Goal: Transaction & Acquisition: Purchase product/service

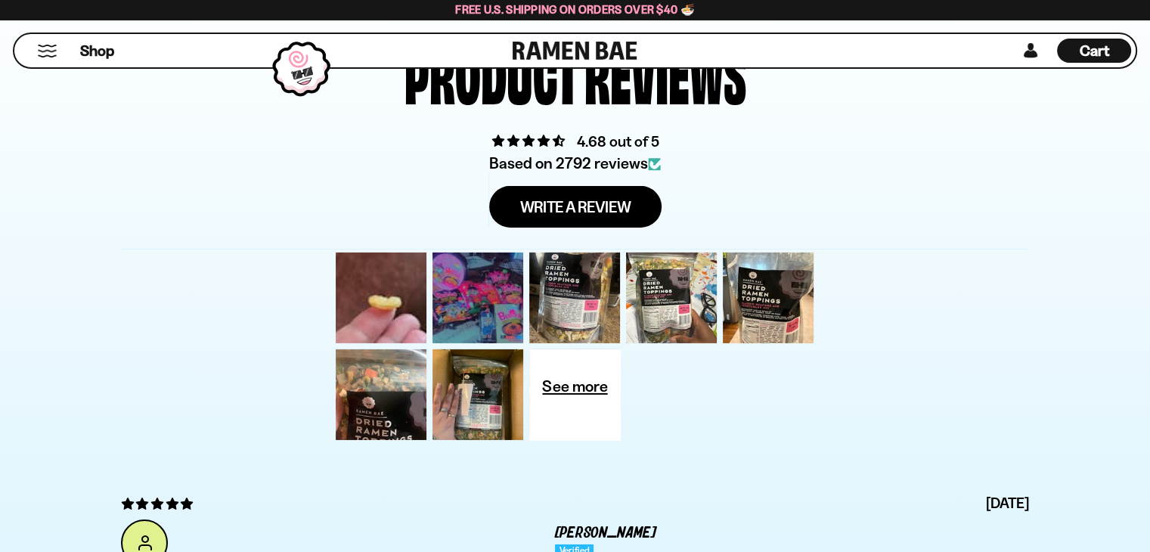
scroll to position [4839, 0]
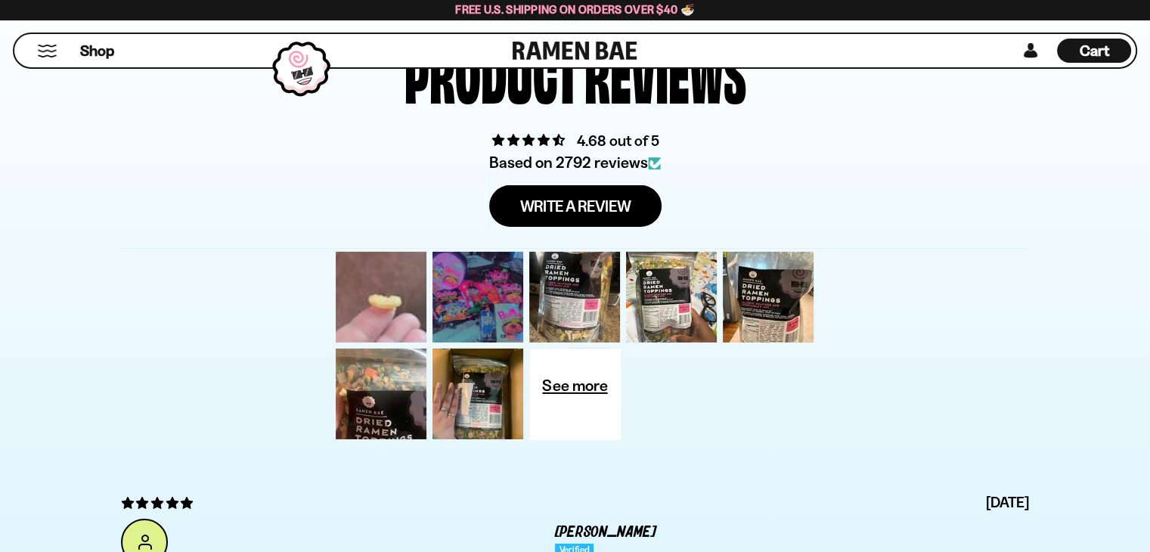
click at [360, 282] on div at bounding box center [381, 297] width 97 height 97
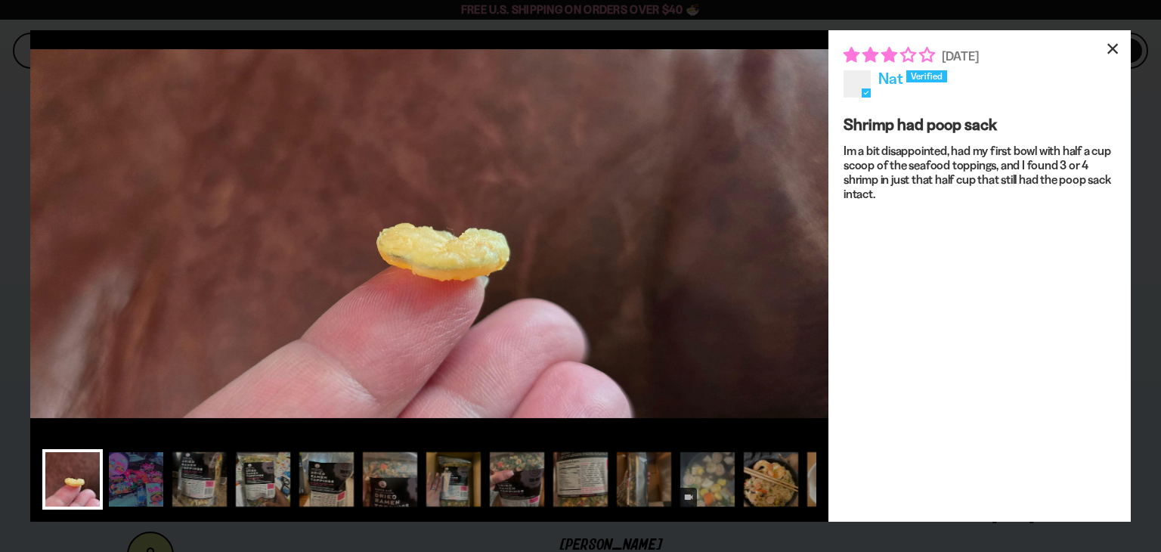
click at [1111, 44] on div "×" at bounding box center [1113, 48] width 36 height 36
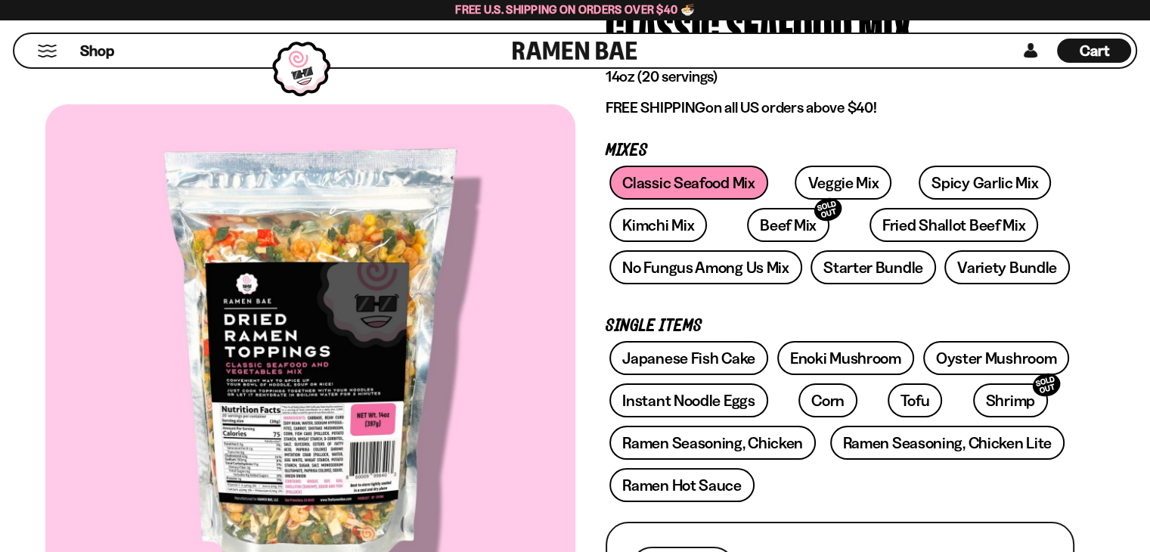
scroll to position [143, 0]
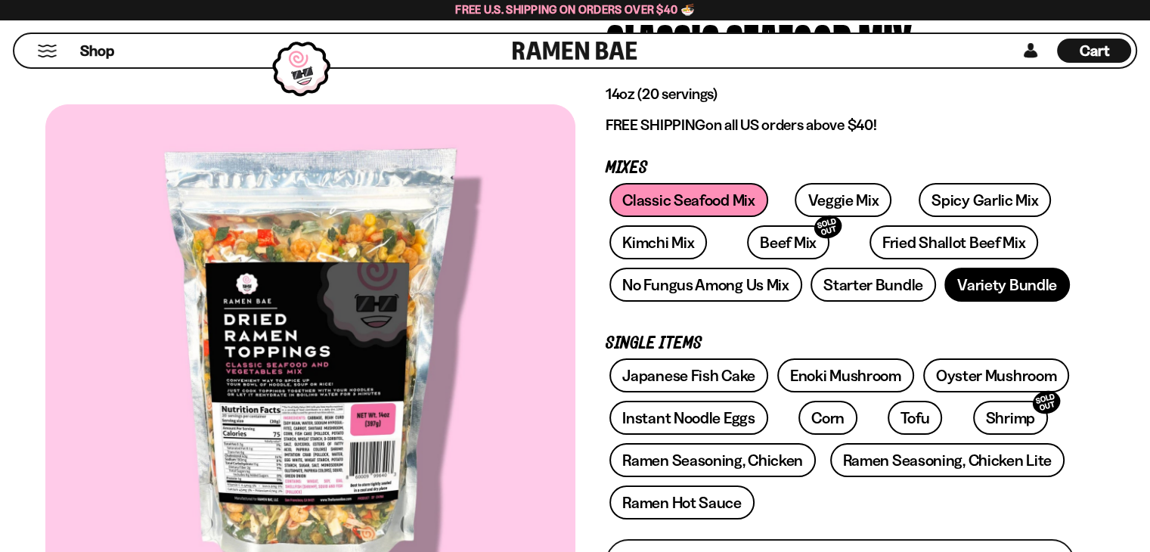
click at [986, 279] on link "Variety Bundle" at bounding box center [1007, 285] width 126 height 34
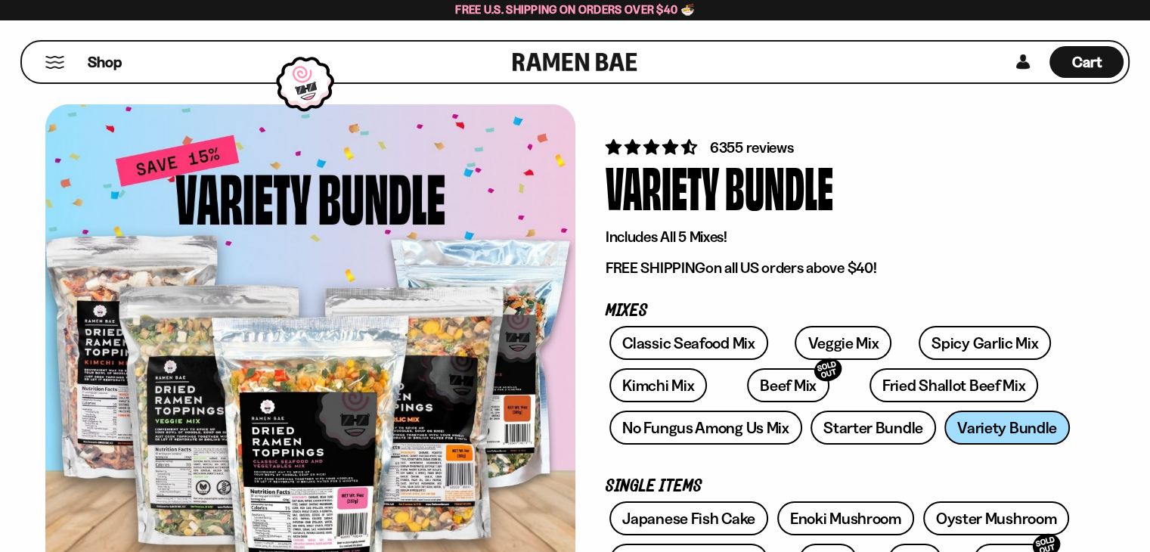
click at [53, 59] on button "Mobile Menu Trigger" at bounding box center [55, 62] width 20 height 13
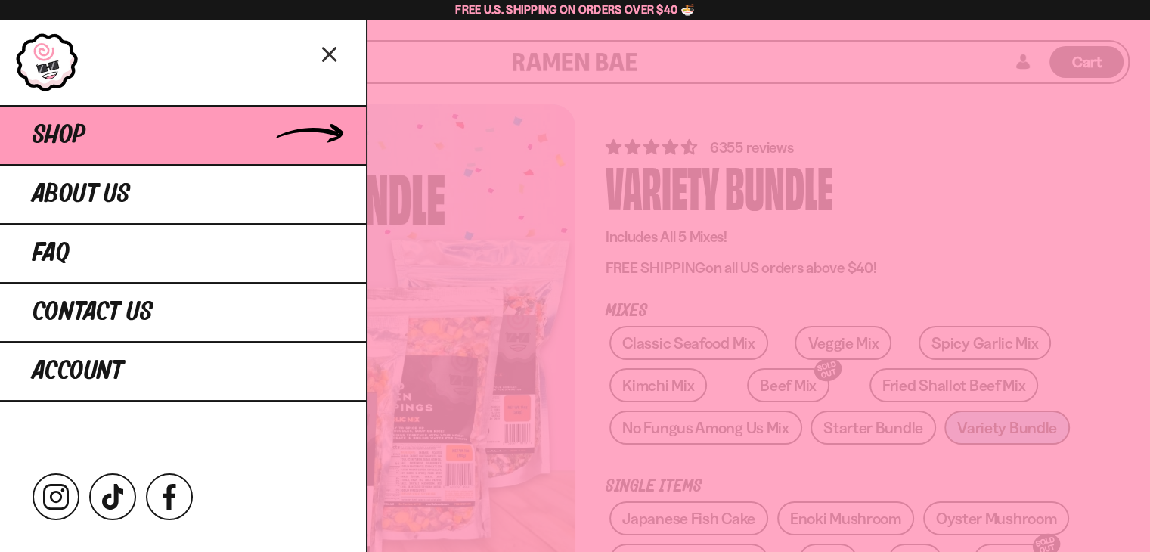
click at [54, 122] on span "Shop" at bounding box center [59, 135] width 53 height 27
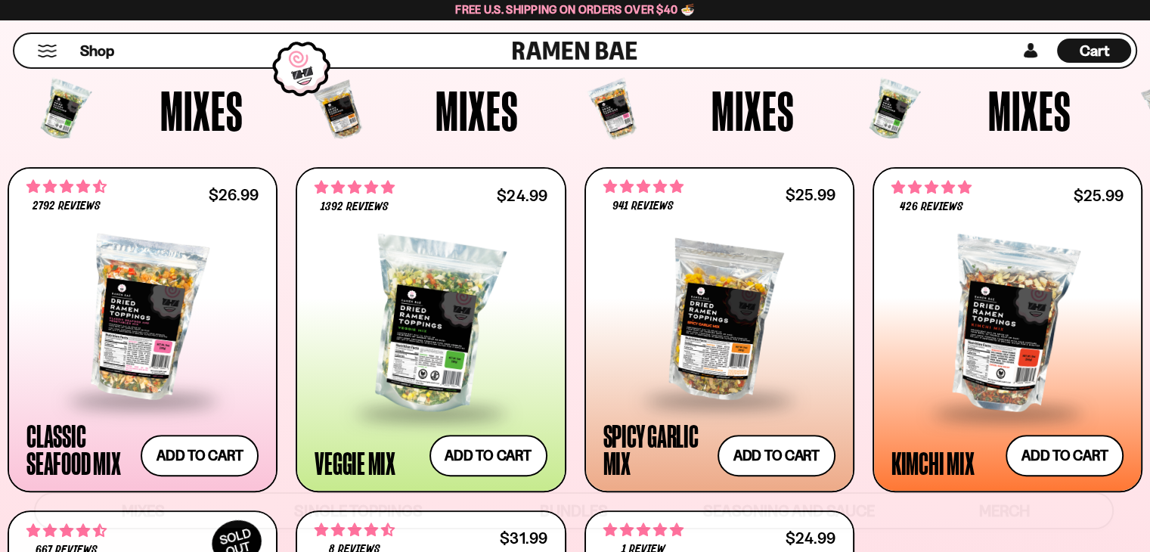
scroll to position [484, 0]
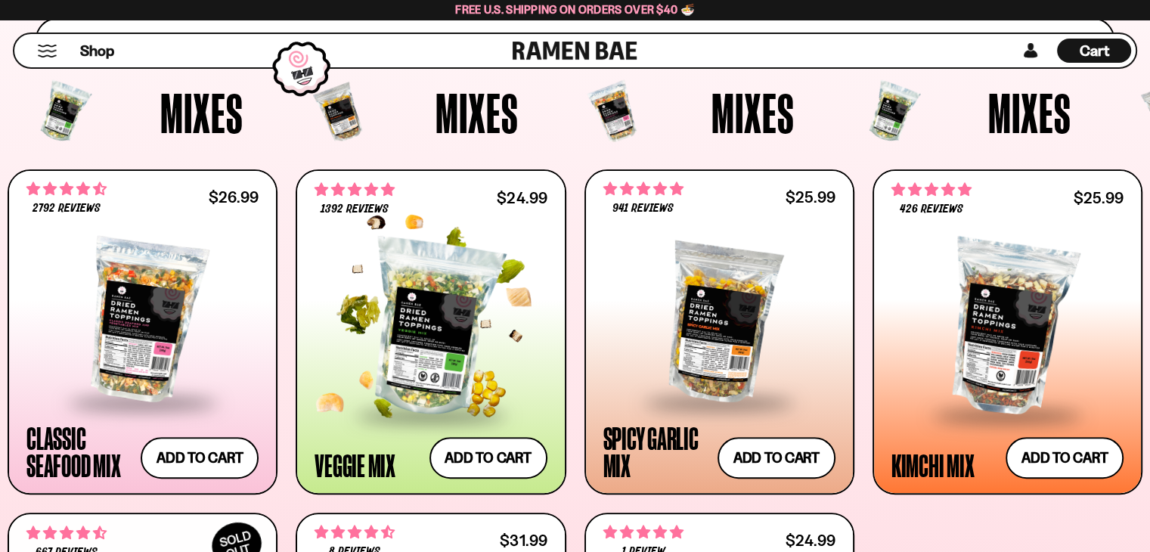
click at [427, 276] on div at bounding box center [431, 328] width 232 height 172
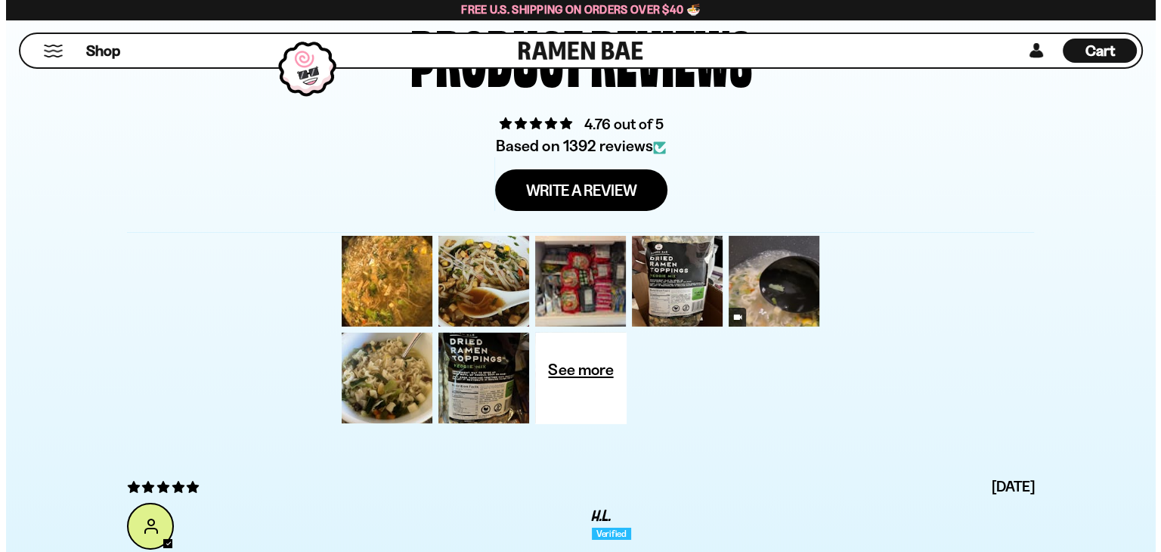
scroll to position [4990, 0]
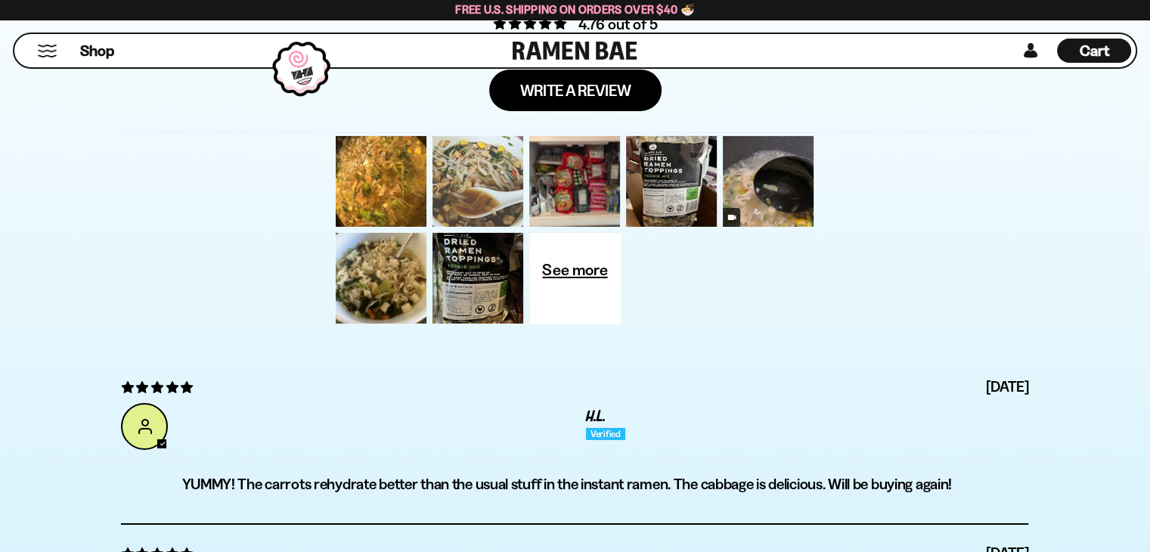
click at [485, 177] on div at bounding box center [477, 181] width 97 height 97
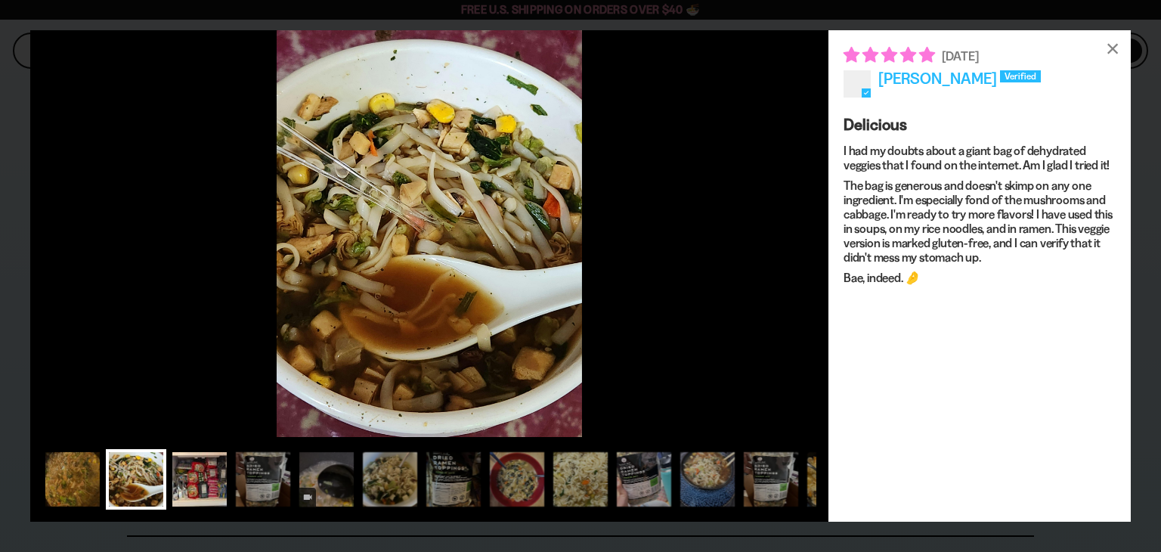
click at [212, 464] on div at bounding box center [199, 479] width 60 height 60
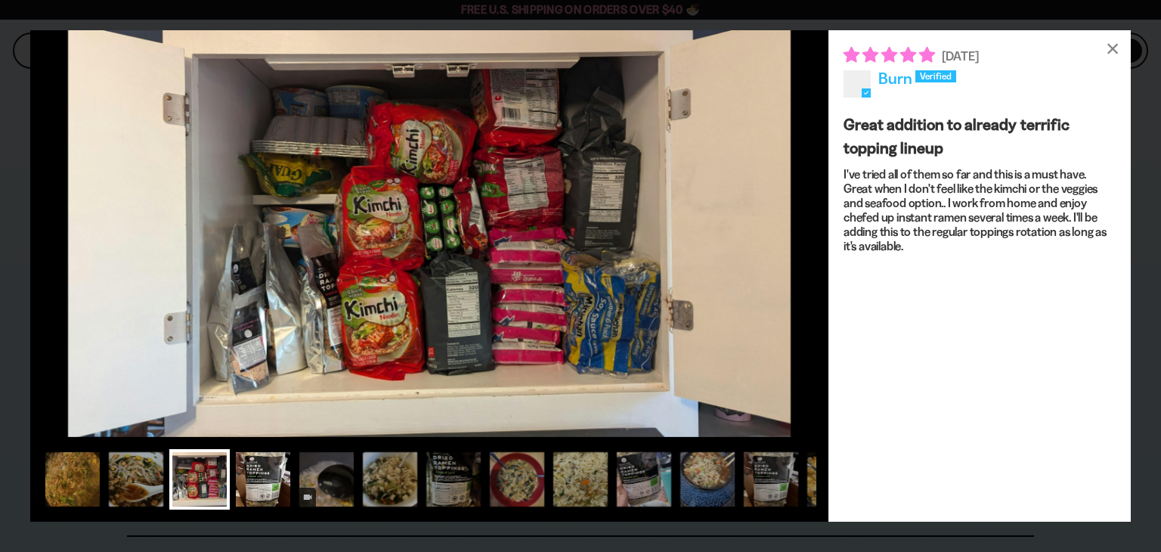
click at [256, 471] on div at bounding box center [263, 479] width 60 height 60
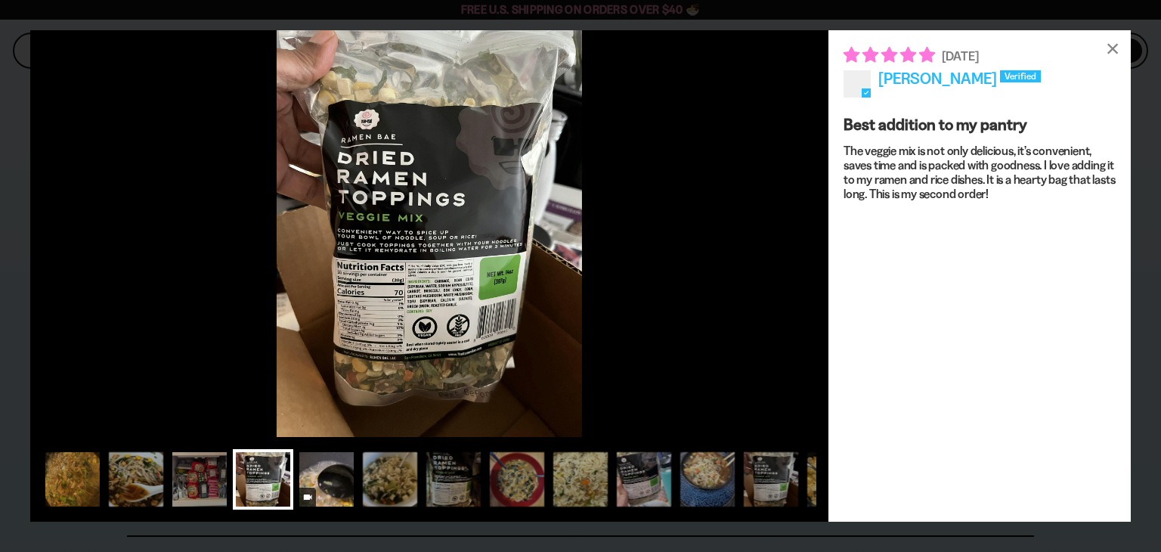
click at [321, 469] on div at bounding box center [326, 479] width 60 height 60
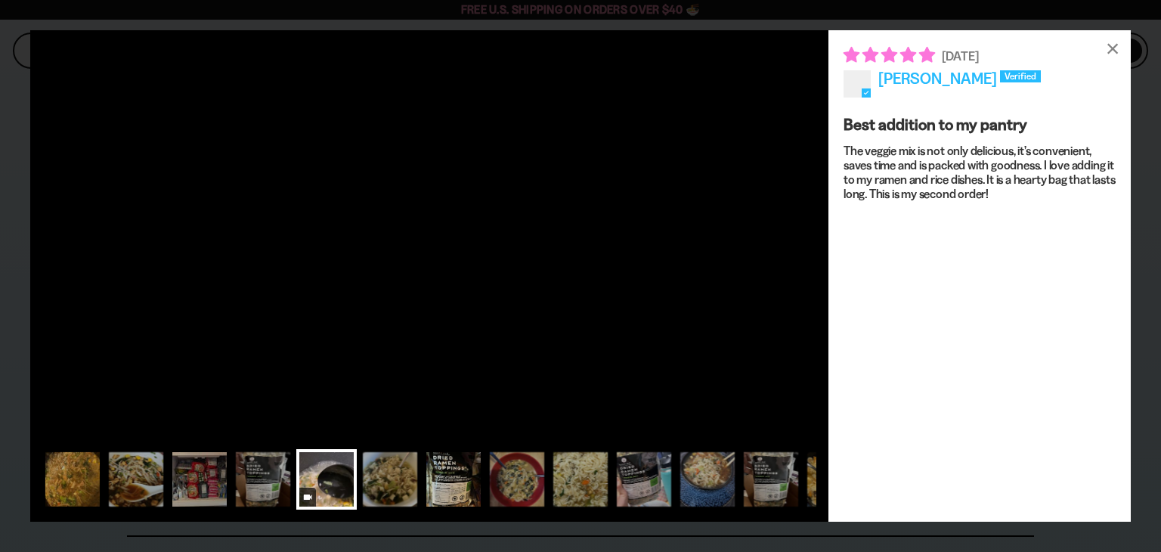
click at [438, 476] on div at bounding box center [453, 479] width 60 height 60
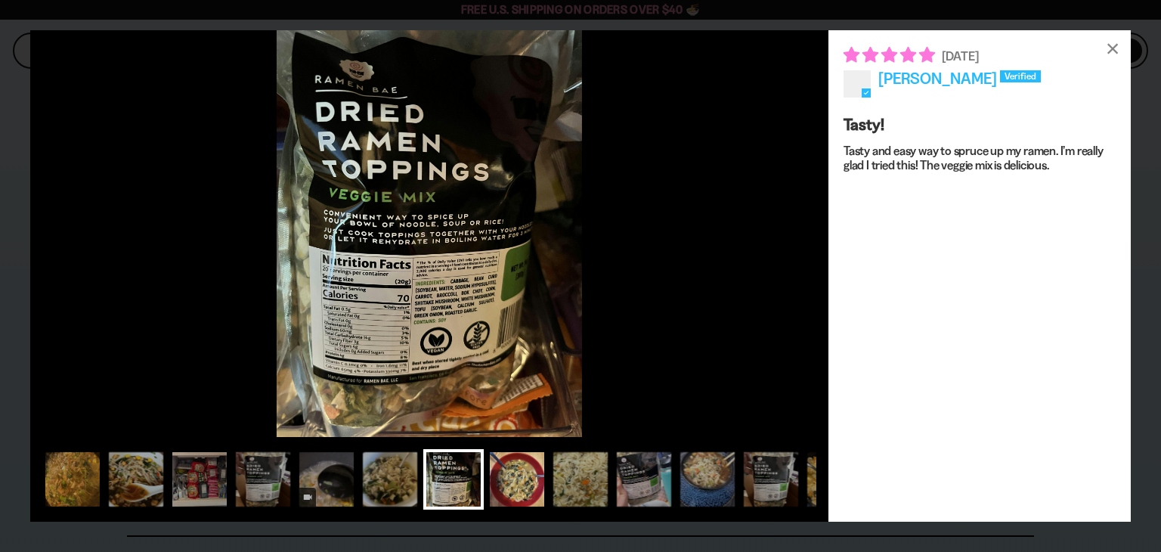
click at [509, 473] on div at bounding box center [517, 479] width 60 height 60
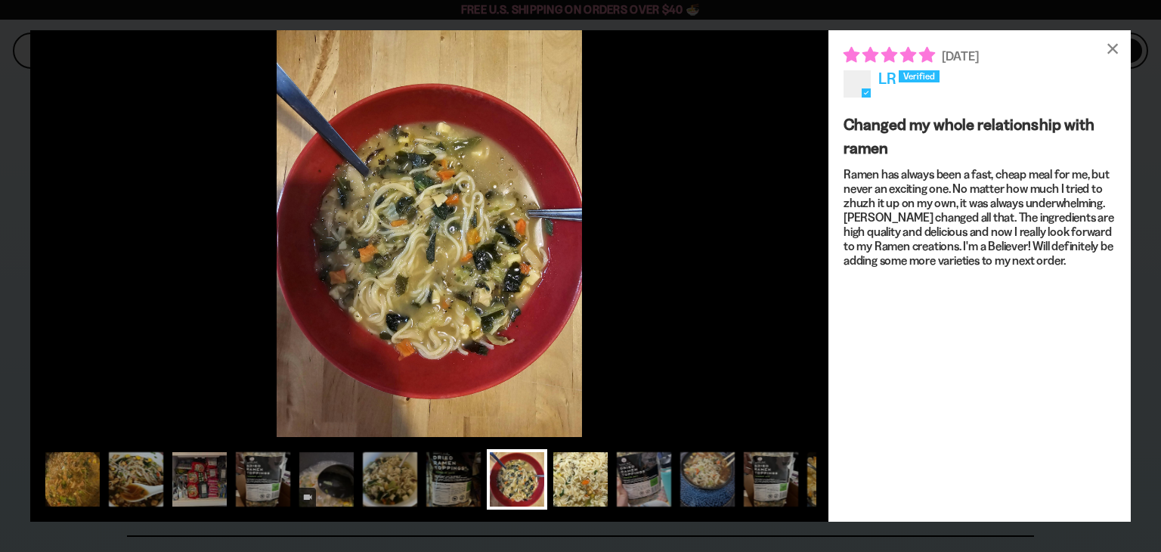
click at [575, 479] on div at bounding box center [580, 479] width 60 height 60
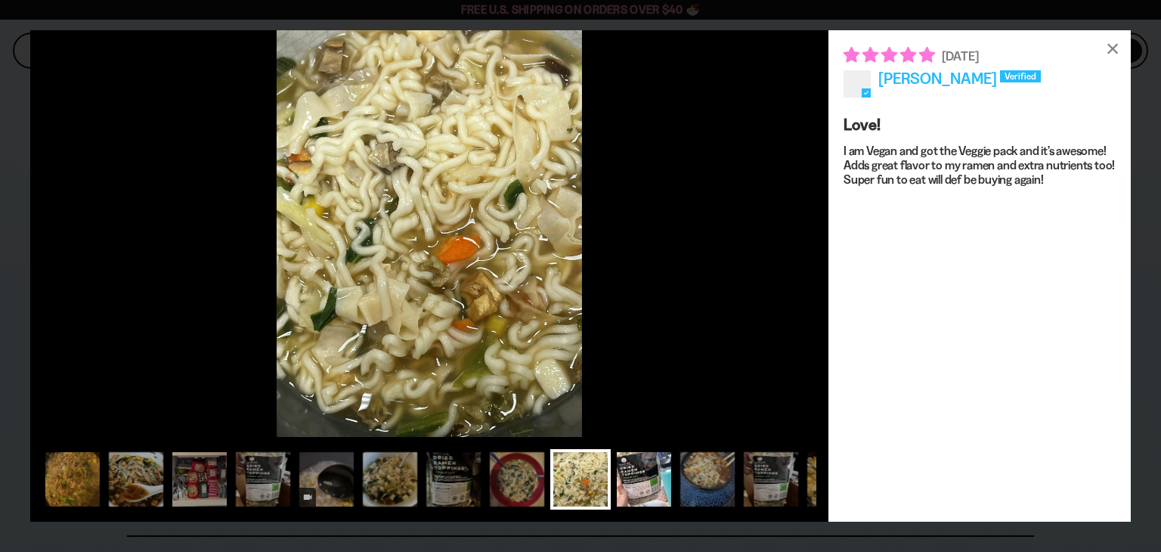
click at [629, 474] on div at bounding box center [644, 479] width 60 height 60
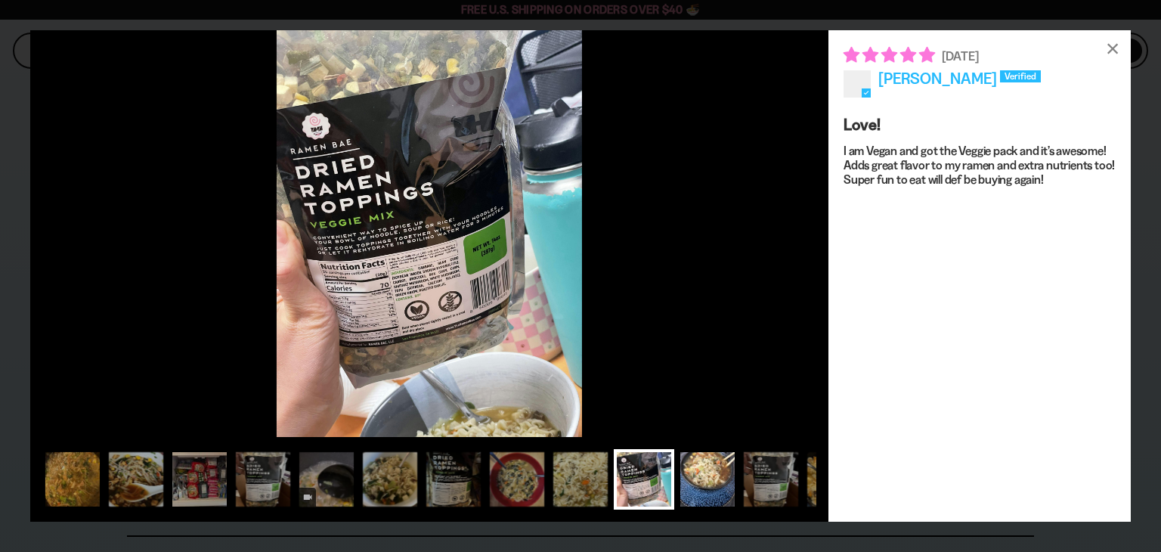
click at [696, 471] on div at bounding box center [707, 479] width 60 height 60
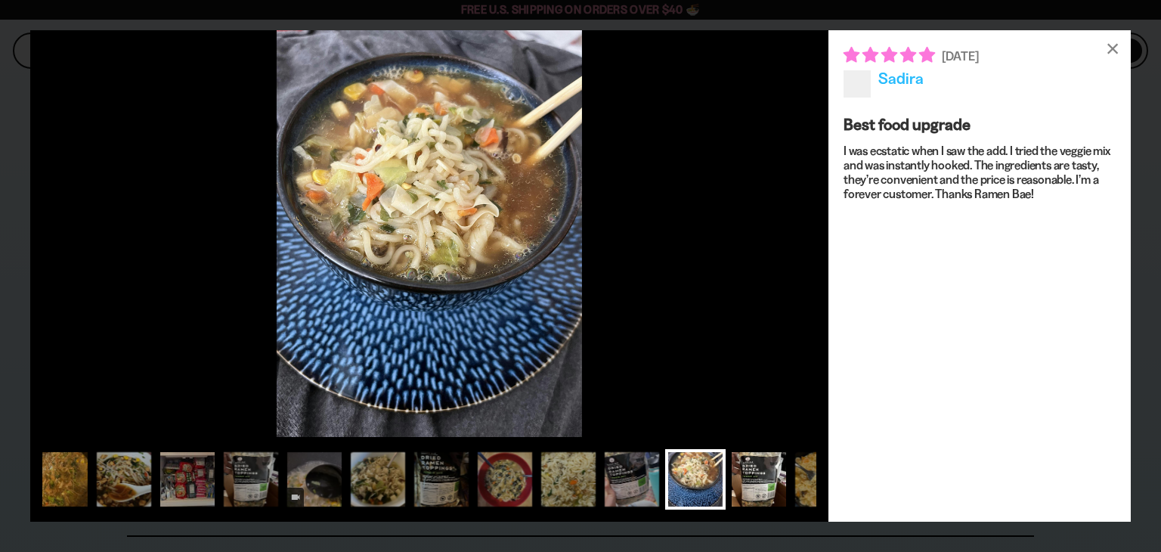
click at [745, 470] on div at bounding box center [759, 479] width 60 height 60
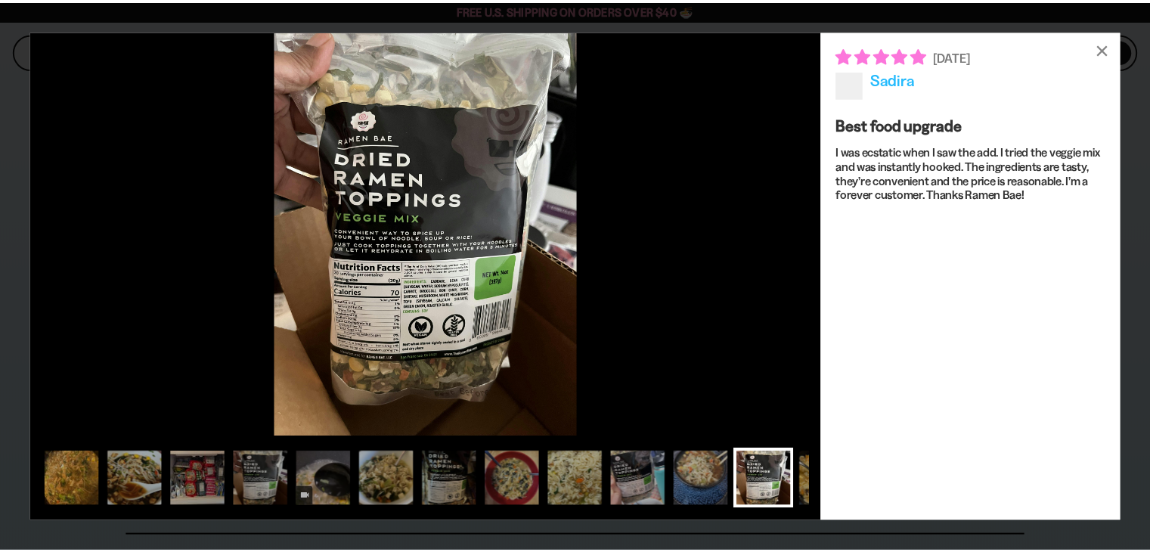
scroll to position [0, 73]
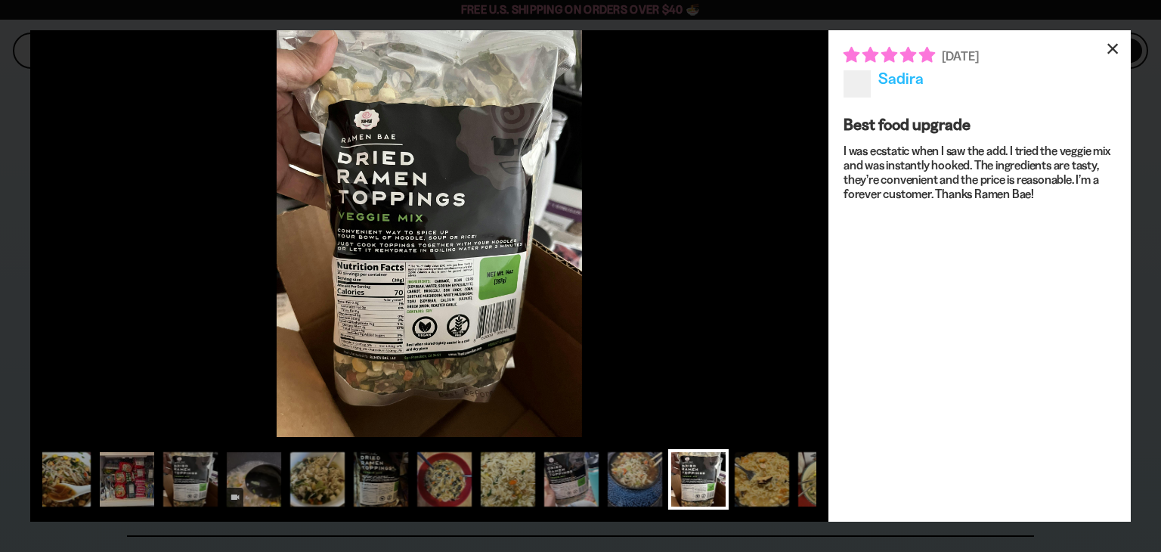
click at [1116, 47] on div "×" at bounding box center [1113, 48] width 36 height 36
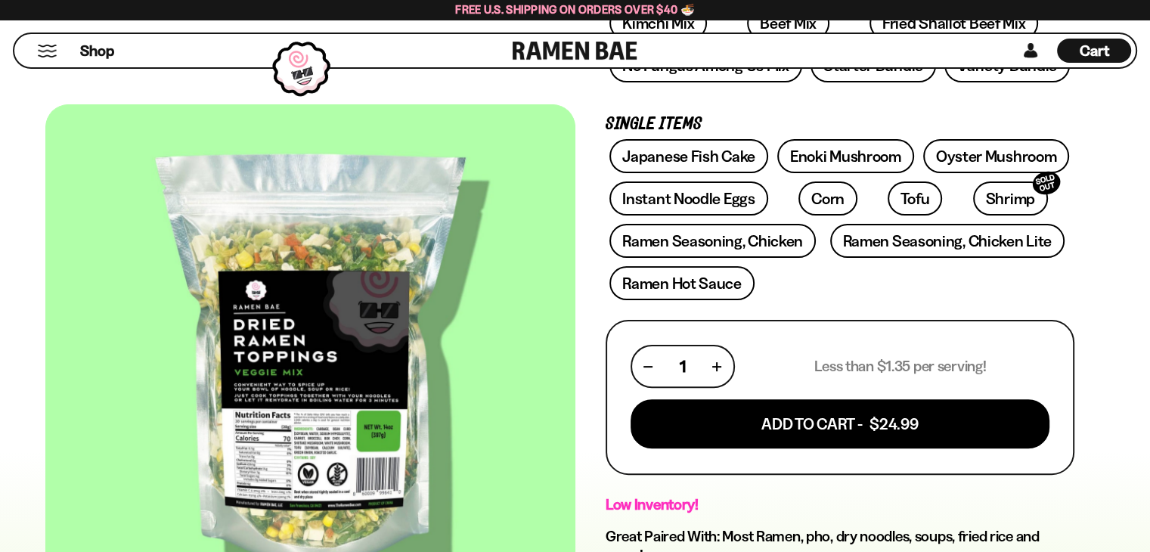
scroll to position [405, 0]
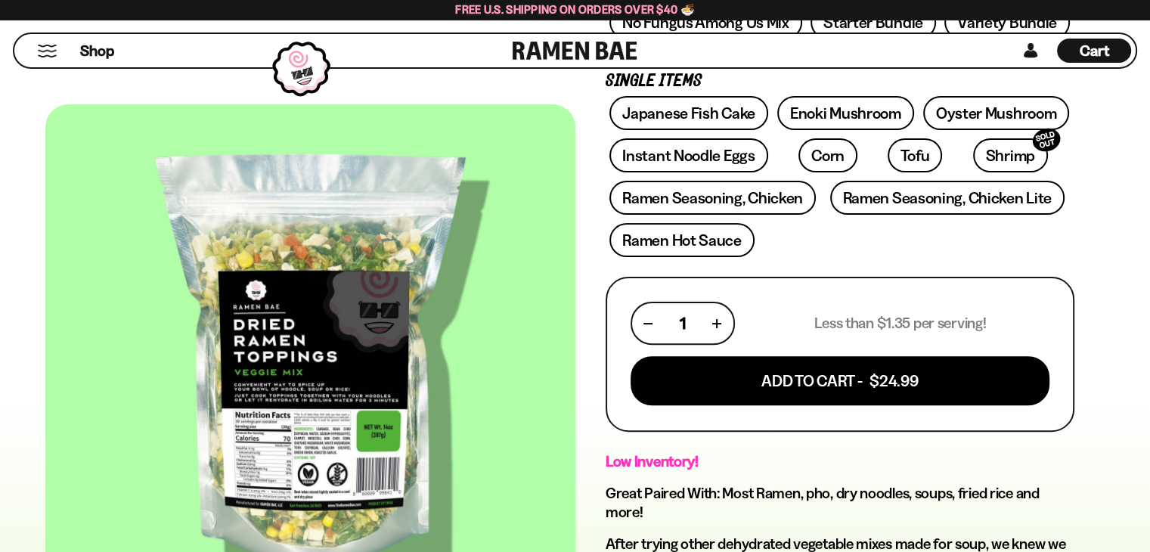
click at [716, 319] on button "button" at bounding box center [717, 323] width 8 height 8
